Goal: Task Accomplishment & Management: Use online tool/utility

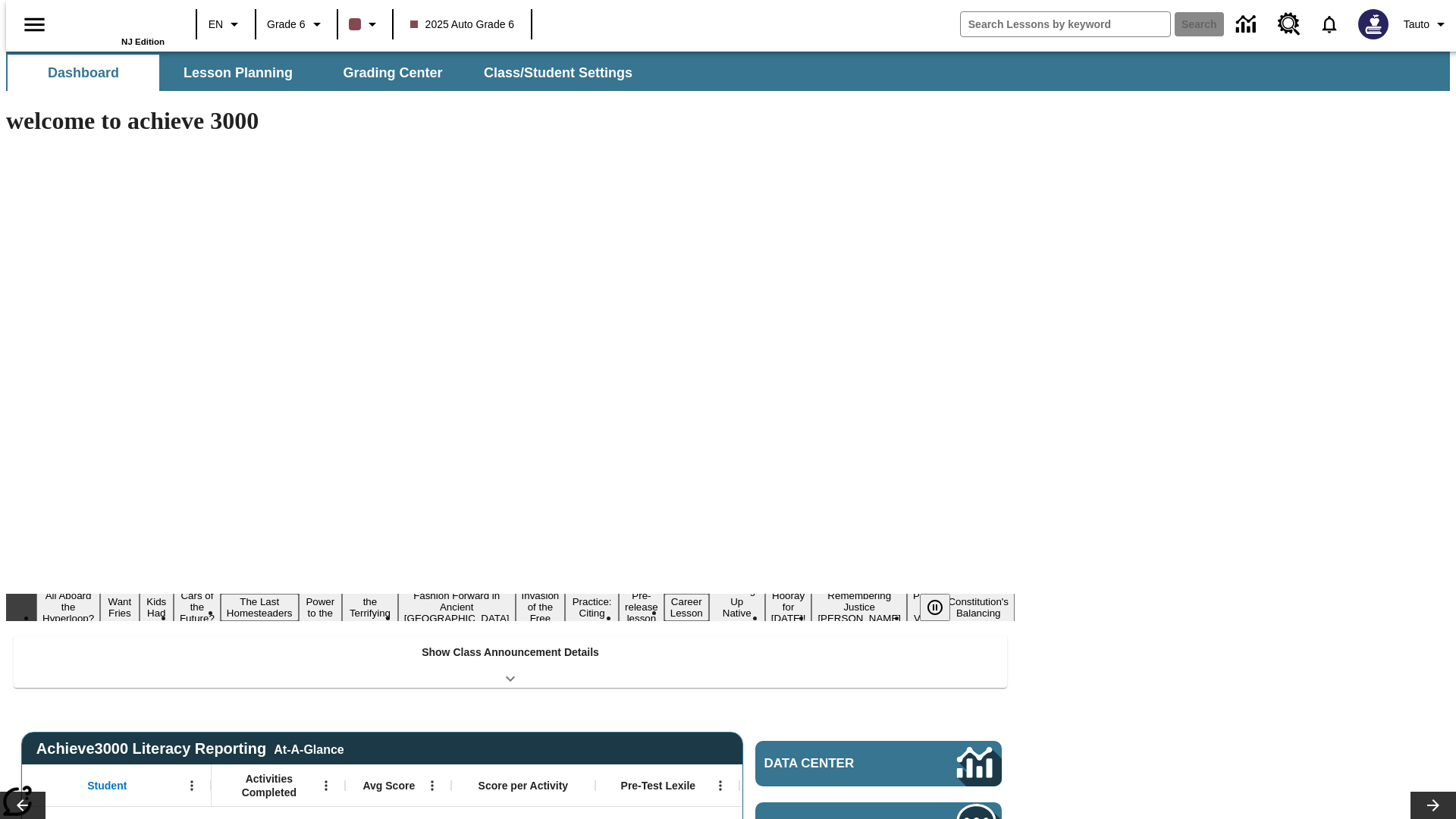
type input "-1"
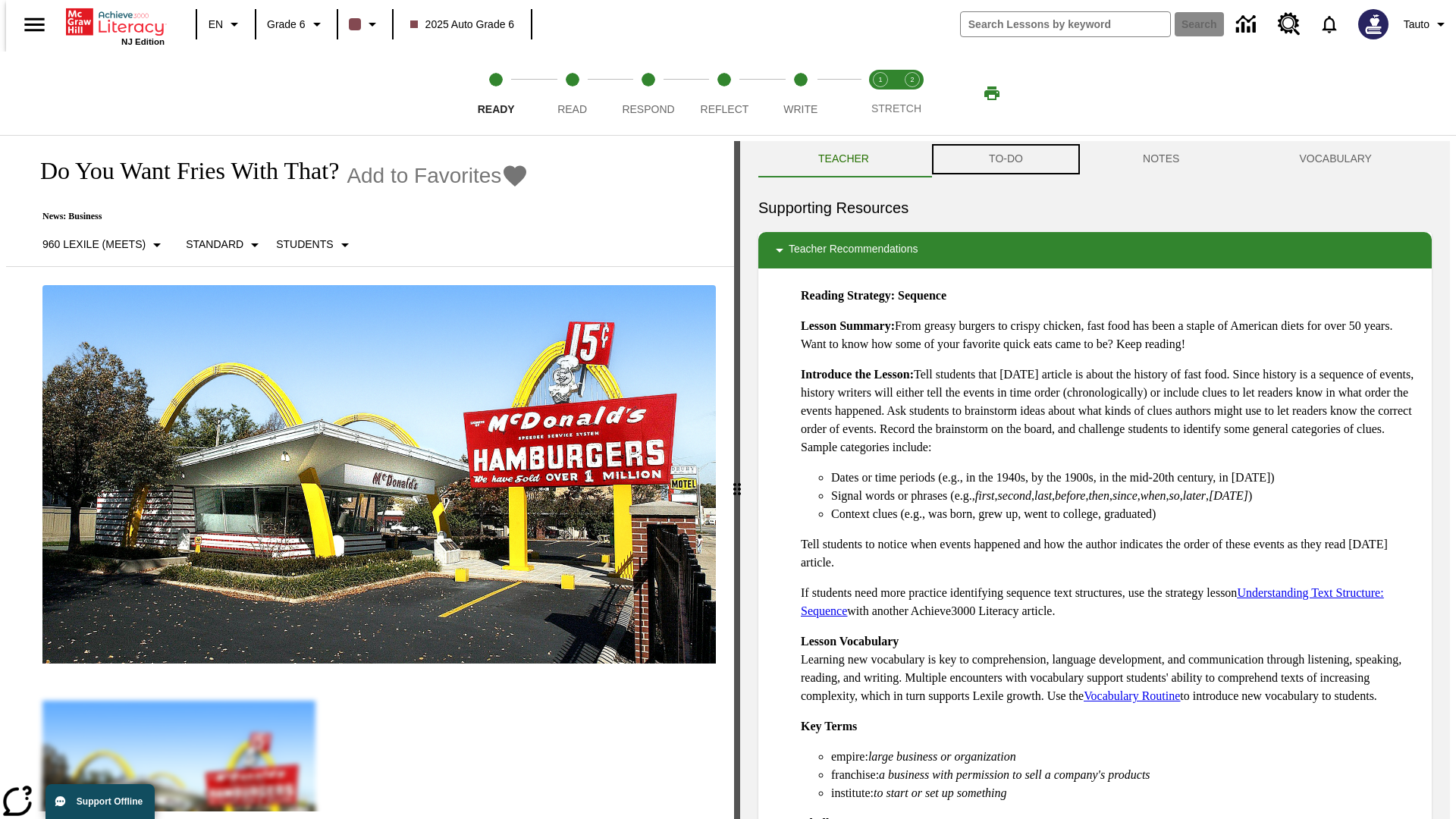
click at [1005, 159] on button "TO-DO" at bounding box center [1006, 159] width 154 height 36
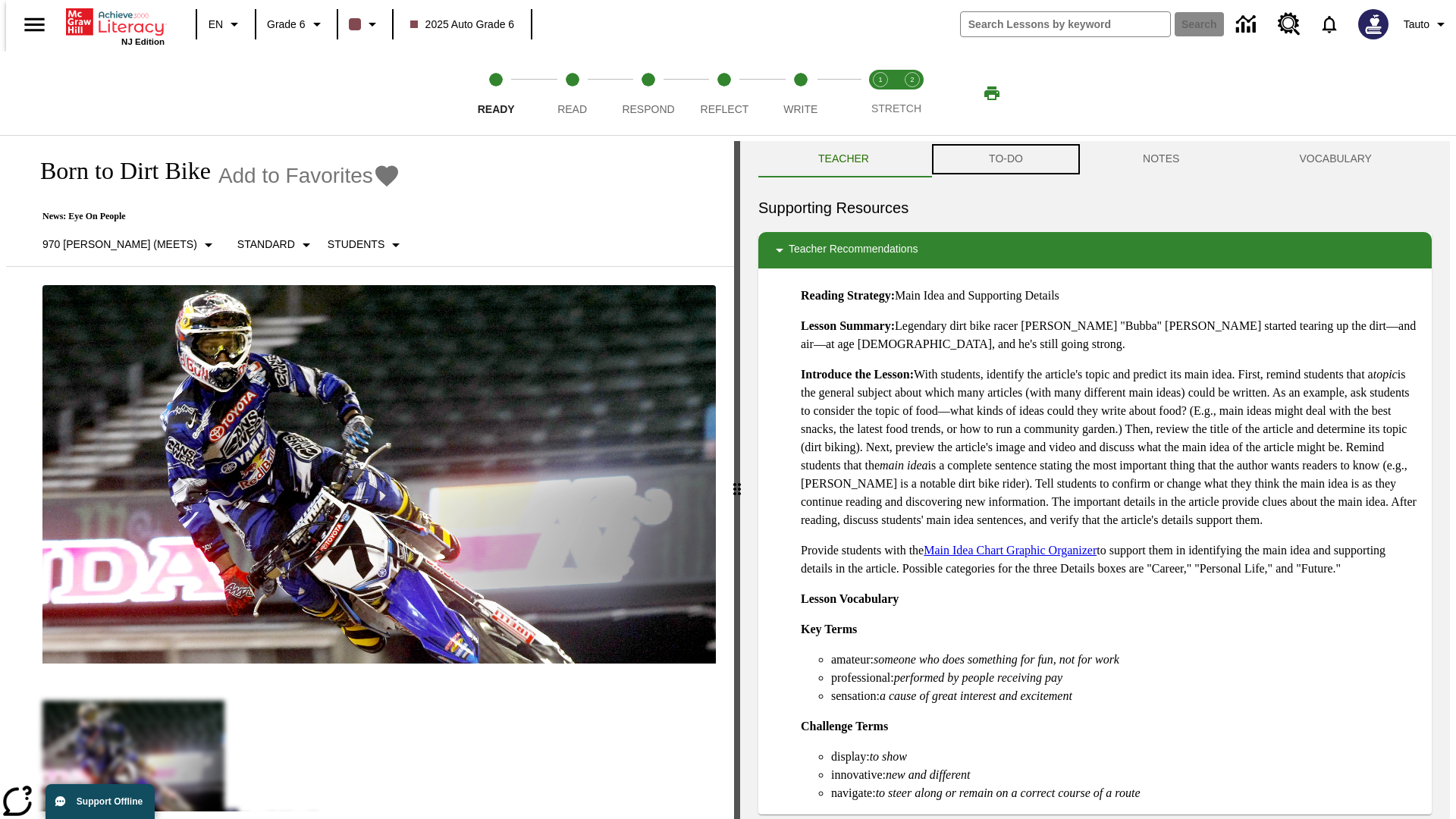
click at [1005, 159] on button "TO-DO" at bounding box center [1006, 159] width 154 height 36
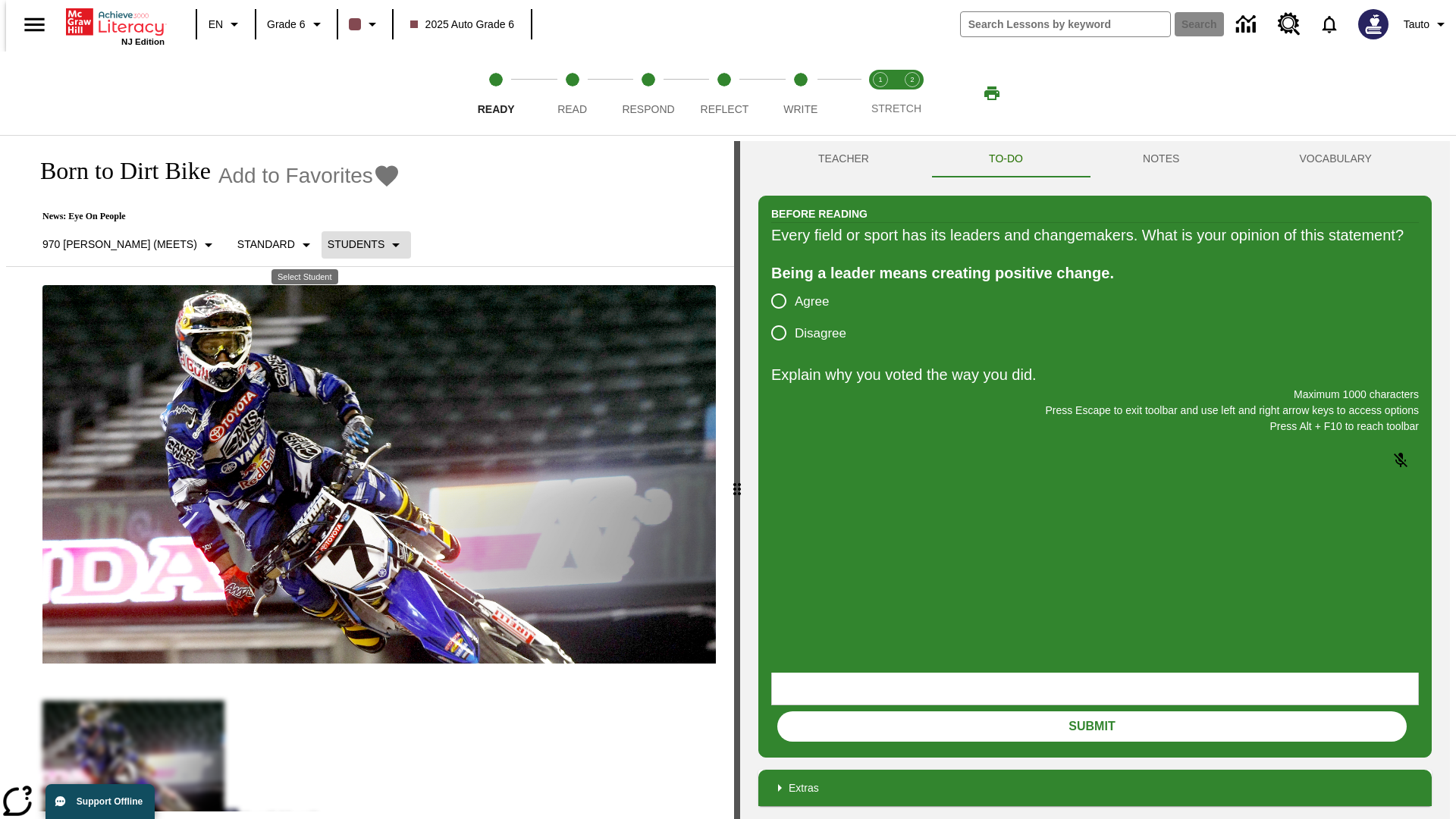
click at [328, 244] on p "Students" at bounding box center [356, 244] width 57 height 16
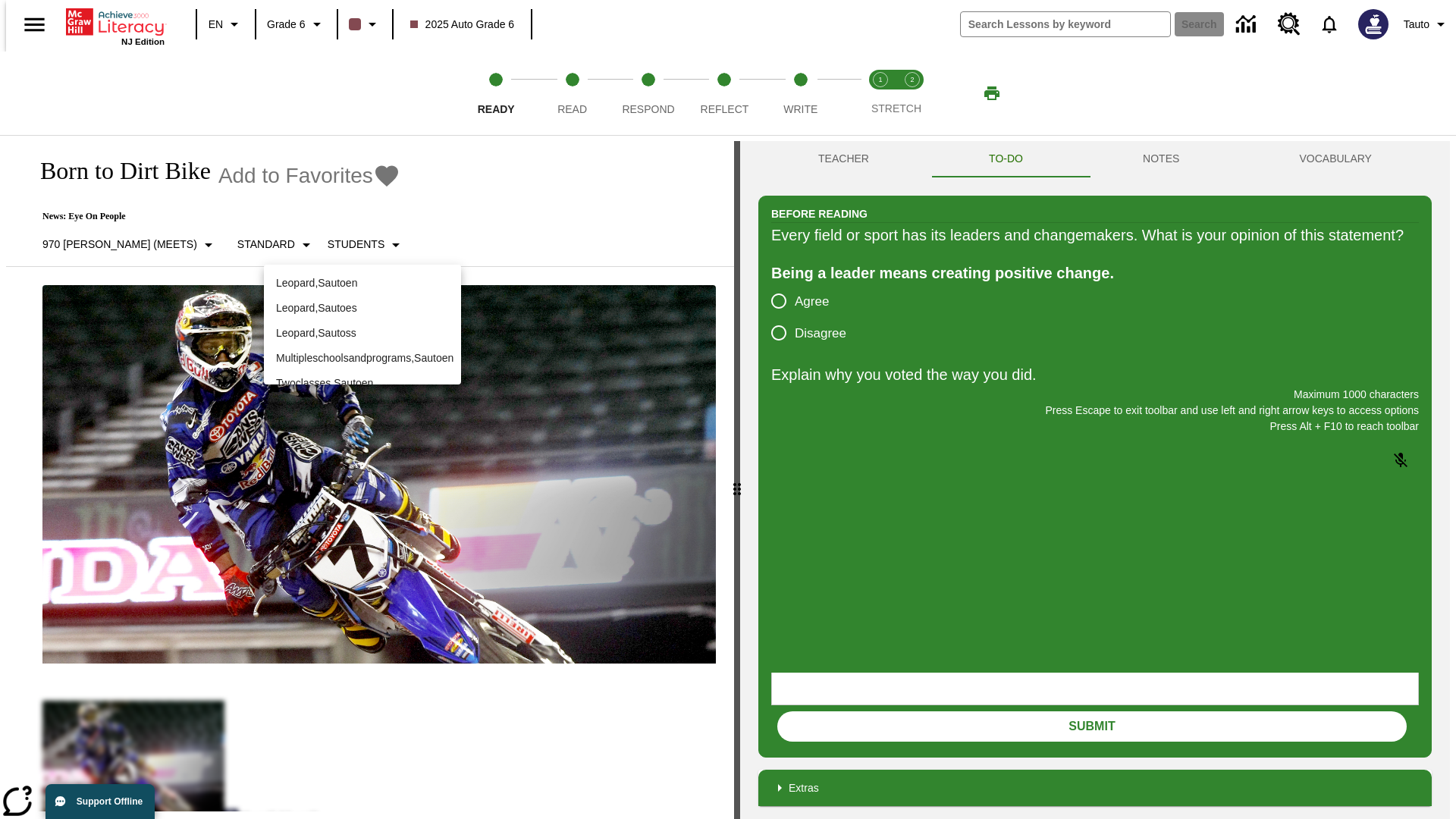
click at [362, 277] on p "Leopard , Sautoen" at bounding box center [362, 283] width 173 height 16
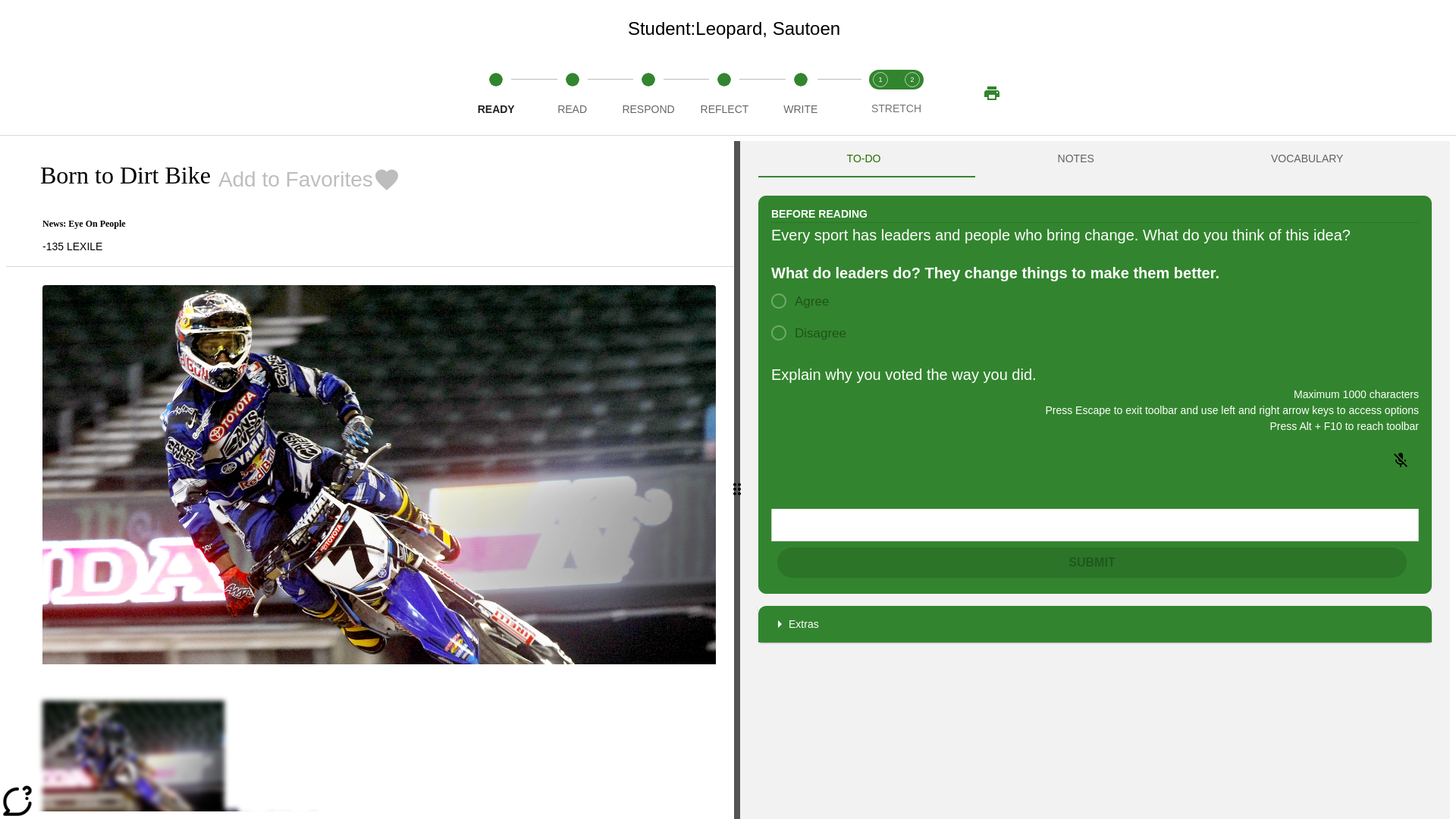
scroll to position [97, 0]
